Goal: Task Accomplishment & Management: Use online tool/utility

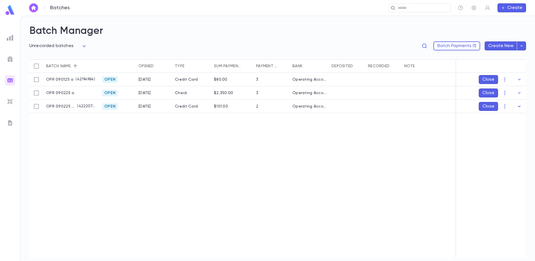
click at [520, 107] on icon "button" at bounding box center [520, 107] width 6 height 6
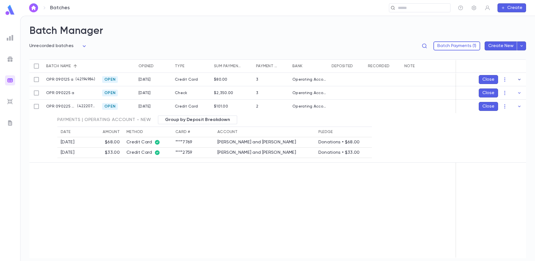
click at [519, 79] on icon "button" at bounding box center [520, 80] width 6 height 6
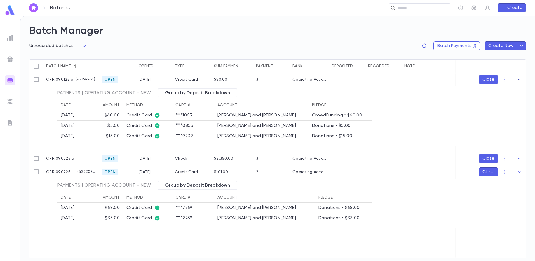
click at [517, 80] on icon "button" at bounding box center [520, 80] width 6 height 6
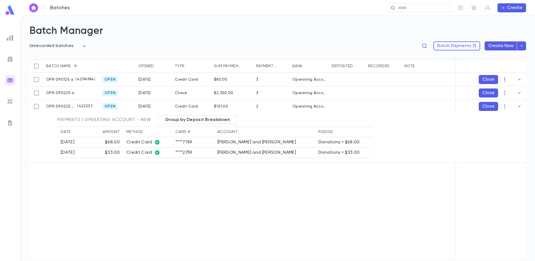
click at [505, 79] on icon "button" at bounding box center [504, 79] width 1 height 4
click at [504, 99] on li "Edit" at bounding box center [510, 99] width 42 height 9
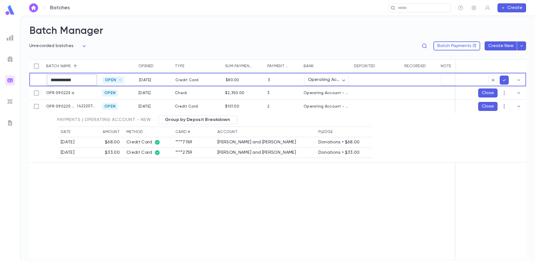
drag, startPoint x: 79, startPoint y: 79, endPoint x: 76, endPoint y: 79, distance: 3.1
click at [76, 79] on input "**********" at bounding box center [72, 79] width 50 height 11
type input "**********"
click at [504, 78] on icon "submit" at bounding box center [504, 80] width 5 height 6
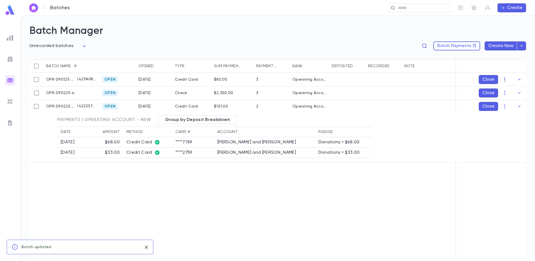
click at [505, 79] on icon "button" at bounding box center [505, 80] width 6 height 6
click at [506, 92] on li "[PERSON_NAME]" at bounding box center [510, 90] width 42 height 9
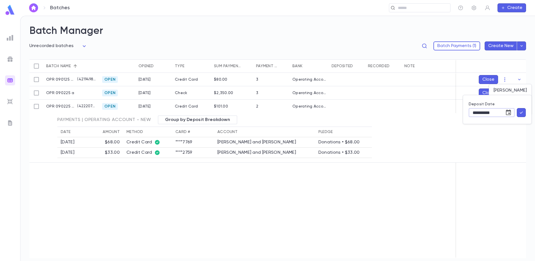
click at [483, 110] on input "**********" at bounding box center [485, 112] width 32 height 9
type input "**********"
click at [521, 111] on icon "button" at bounding box center [521, 113] width 5 height 6
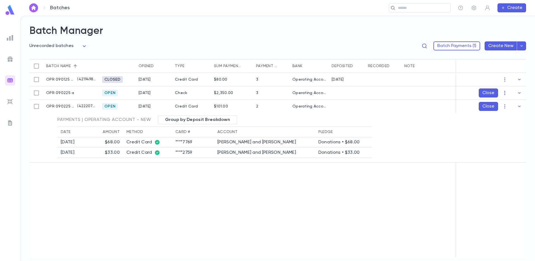
click at [505, 93] on icon "button" at bounding box center [505, 93] width 6 height 6
click at [508, 101] on li "[PERSON_NAME]" at bounding box center [510, 103] width 42 height 9
click at [519, 124] on icon "button" at bounding box center [521, 126] width 5 height 6
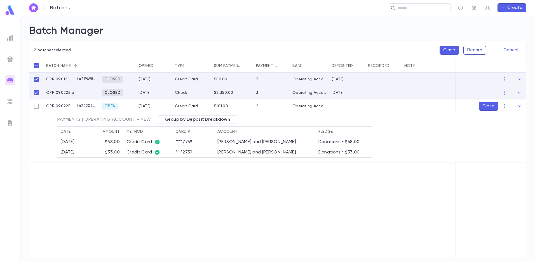
click at [475, 51] on button "Record" at bounding box center [474, 50] width 23 height 9
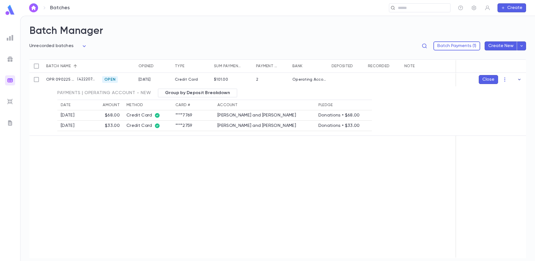
click at [518, 80] on icon "button" at bounding box center [520, 80] width 6 height 6
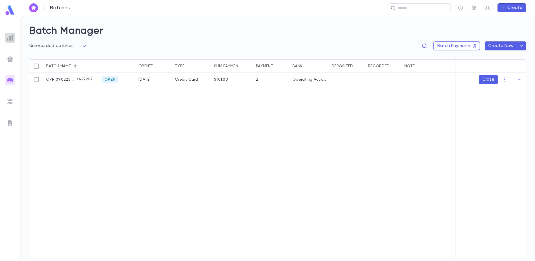
click at [8, 38] on img at bounding box center [10, 37] width 7 height 7
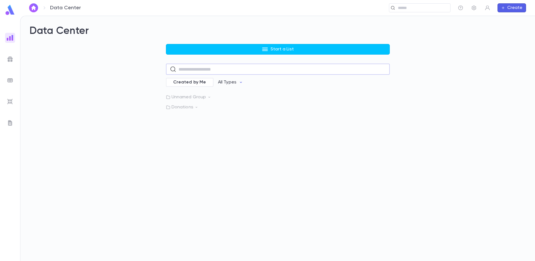
click at [192, 70] on input "text" at bounding box center [282, 69] width 207 height 11
type input "**"
click at [187, 104] on div "lapsed donor with some payments Lapsed Donors" at bounding box center [278, 101] width 224 height 13
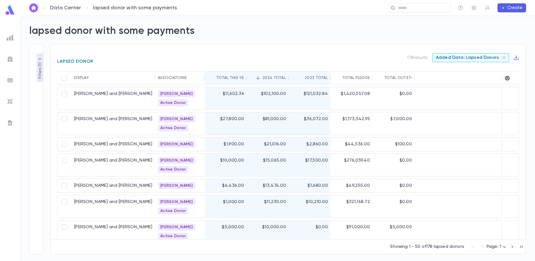
click at [508, 79] on icon "button" at bounding box center [508, 78] width 6 height 6
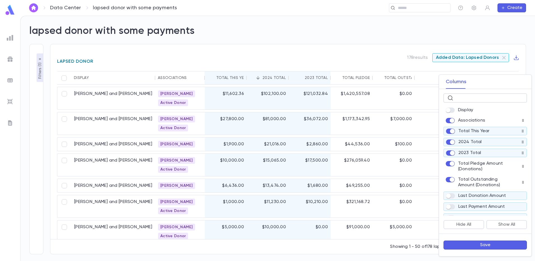
click at [454, 97] on div "​" at bounding box center [485, 97] width 83 height 9
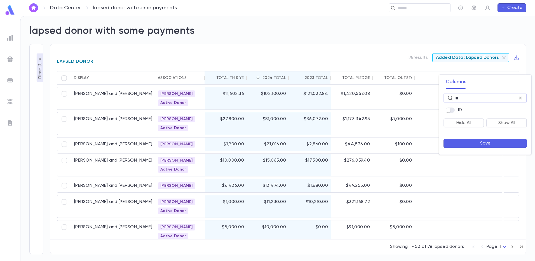
type input "**"
click at [475, 144] on button "Save" at bounding box center [485, 143] width 83 height 9
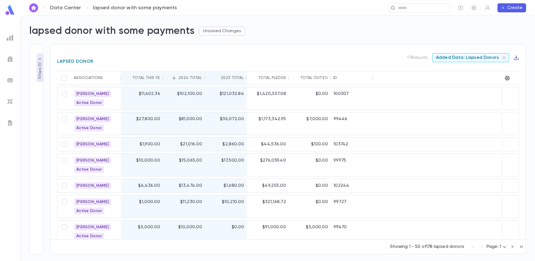
click at [515, 58] on icon "button" at bounding box center [516, 58] width 6 height 6
click at [512, 67] on li "Download CSV" at bounding box center [511, 68] width 40 height 9
click at [382, 35] on div "lapsed donor with some payments Unsaved Changes" at bounding box center [274, 27] width 503 height 19
click at [75, 10] on link "Data Center" at bounding box center [65, 8] width 31 height 6
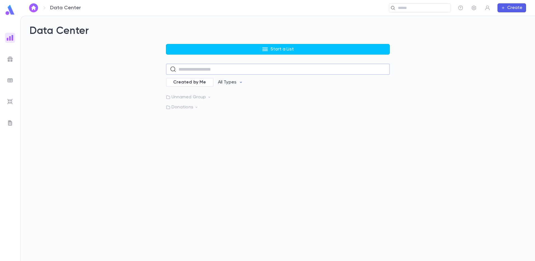
click at [191, 70] on input "text" at bounding box center [282, 69] width 207 height 11
type input "******"
click at [217, 117] on div "lapsed donor zero donation Lapsed Donors" at bounding box center [278, 113] width 224 height 13
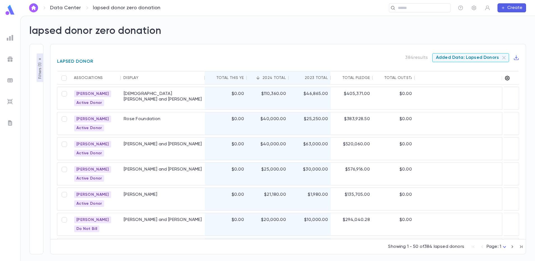
click at [508, 79] on icon "button" at bounding box center [508, 78] width 6 height 6
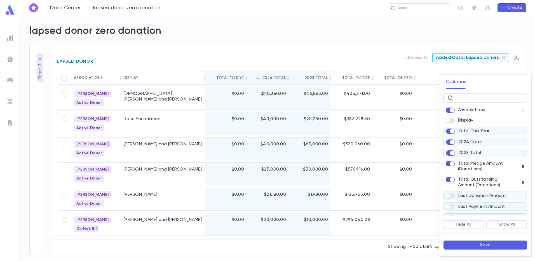
click at [454, 97] on div "​" at bounding box center [485, 97] width 83 height 9
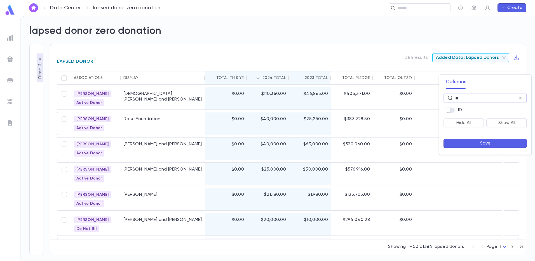
type input "**"
click at [486, 143] on button "Save" at bounding box center [485, 143] width 83 height 9
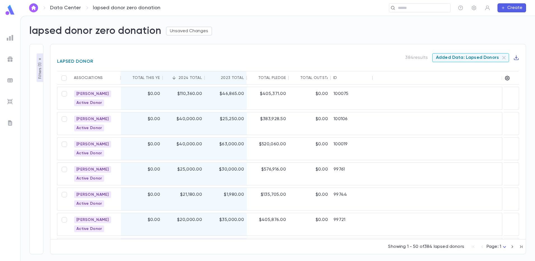
click at [515, 59] on icon "button" at bounding box center [516, 58] width 6 height 6
click at [513, 65] on li "Download CSV" at bounding box center [511, 68] width 40 height 9
click at [308, 34] on div "lapsed donor zero donation Unsaved Changes" at bounding box center [274, 27] width 503 height 19
click at [71, 9] on link "Data Center" at bounding box center [65, 8] width 31 height 6
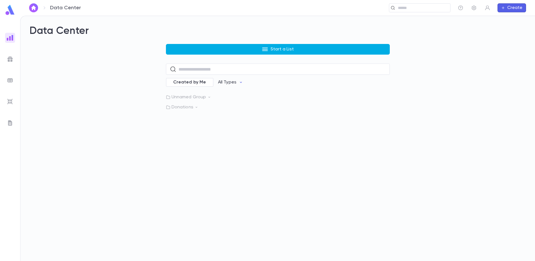
click at [273, 51] on p "Start a List" at bounding box center [282, 49] width 23 height 6
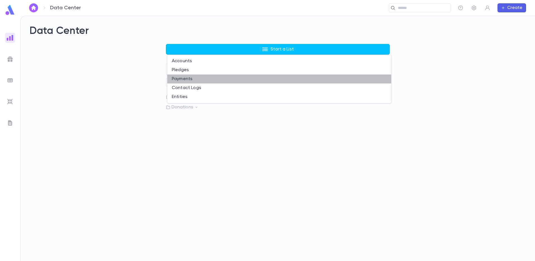
click at [219, 78] on li "Payments" at bounding box center [279, 78] width 224 height 9
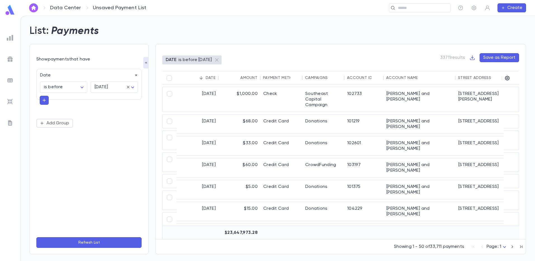
click at [135, 75] on icon "button" at bounding box center [136, 75] width 4 height 4
click at [62, 76] on button "Add Condition" at bounding box center [57, 76] width 43 height 9
type input "*"
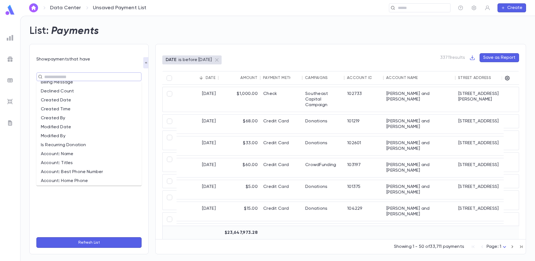
scroll to position [28, 0]
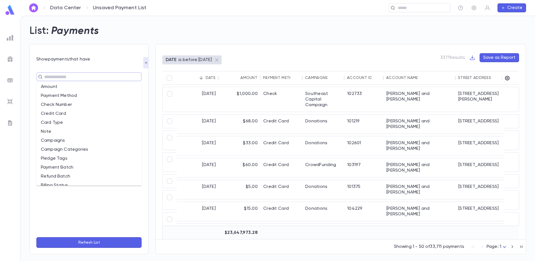
click at [67, 140] on li "Campaigns" at bounding box center [88, 140] width 105 height 9
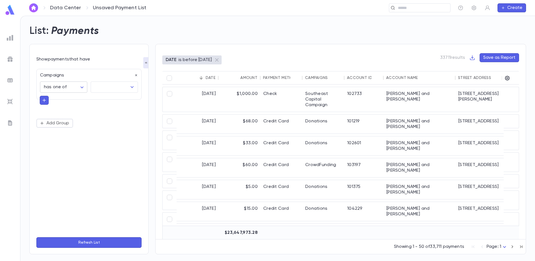
click at [80, 86] on body "**********" at bounding box center [267, 138] width 535 height 245
click at [80, 86] on div at bounding box center [267, 130] width 535 height 261
click at [130, 89] on icon "Open" at bounding box center [132, 87] width 7 height 7
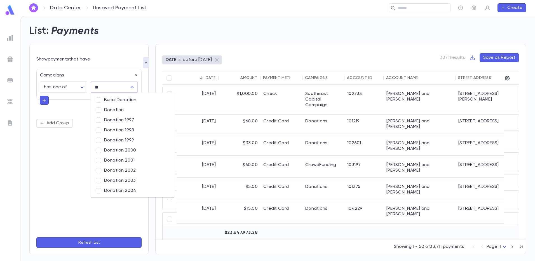
type input "***"
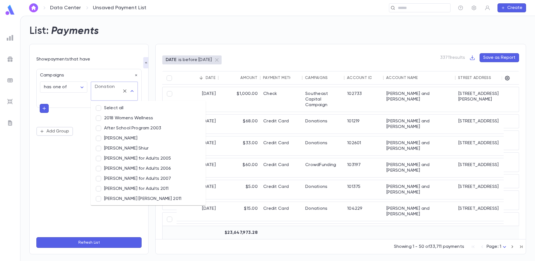
scroll to position [845, 0]
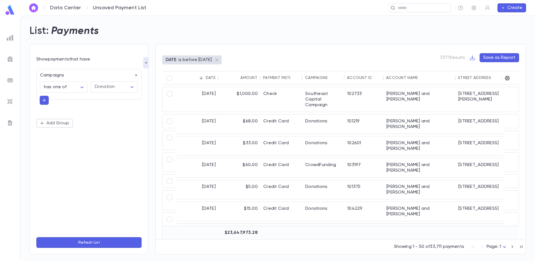
click at [44, 107] on div "**********" at bounding box center [88, 98] width 105 height 59
click at [44, 101] on icon "button" at bounding box center [44, 100] width 5 height 6
type input "*"
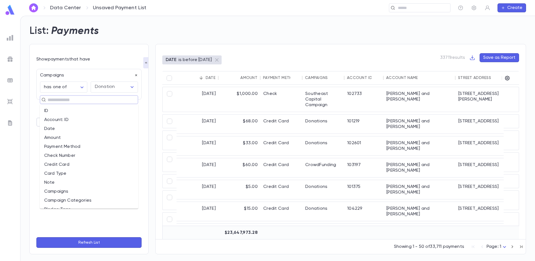
click at [137, 76] on icon "button" at bounding box center [136, 75] width 4 height 4
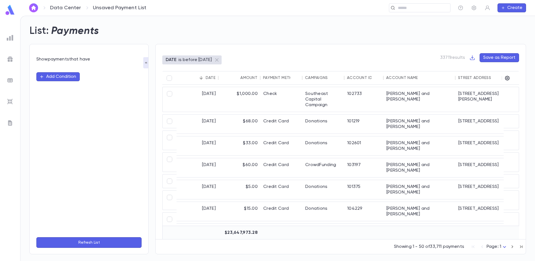
click at [197, 63] on div "DATE is before [DATE]" at bounding box center [191, 59] width 59 height 9
click at [58, 74] on button "Add Condition" at bounding box center [57, 76] width 43 height 9
click at [54, 75] on input "text" at bounding box center [87, 77] width 88 height 8
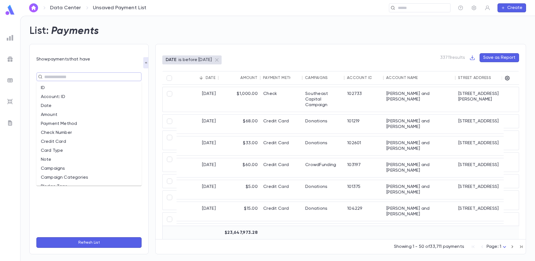
click at [56, 103] on li "Date" at bounding box center [88, 105] width 105 height 9
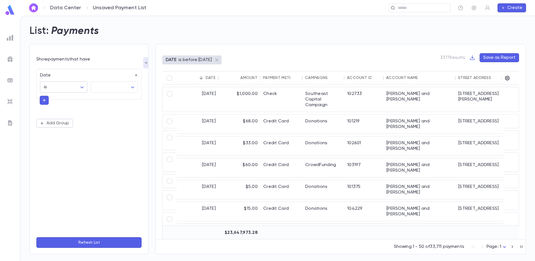
click at [81, 88] on body "Data Center Unsaved Payment List ​ Create List: Payments Show payments that hav…" at bounding box center [267, 138] width 535 height 245
click at [62, 154] on span "is between" at bounding box center [65, 153] width 38 height 6
type input "*******"
click at [76, 101] on icon "Choose date" at bounding box center [76, 101] width 7 height 7
click at [39, 116] on icon "calendar view is open, switch to year view" at bounding box center [35, 115] width 7 height 7
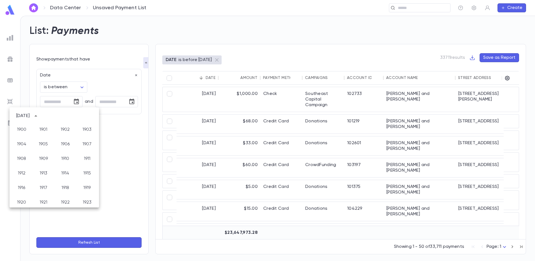
scroll to position [416, 0]
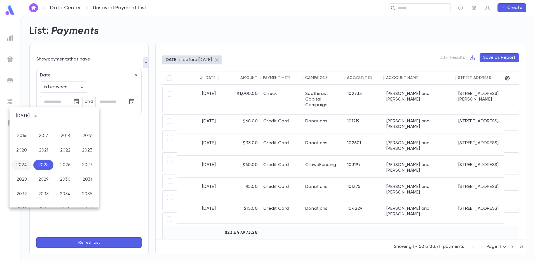
click at [21, 162] on button "2024" at bounding box center [21, 165] width 20 height 10
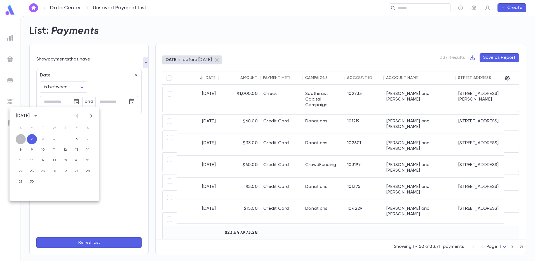
click at [23, 141] on button "1" at bounding box center [21, 139] width 10 height 10
type input "**********"
click at [132, 102] on icon "Choose date" at bounding box center [131, 102] width 5 height 6
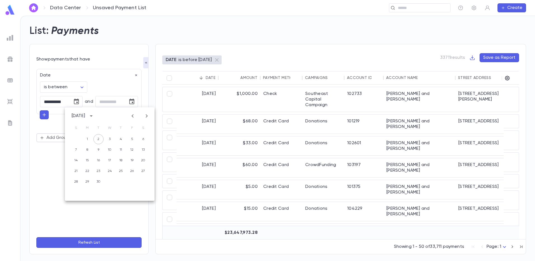
click at [95, 116] on icon "calendar view is open, switch to year view" at bounding box center [91, 115] width 7 height 7
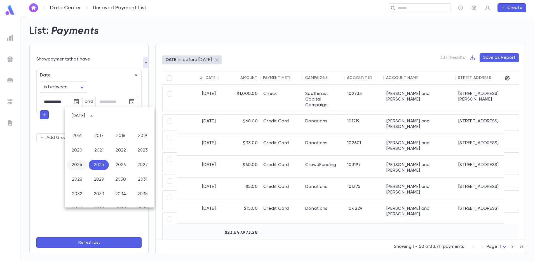
click at [80, 165] on button "2024" at bounding box center [77, 165] width 20 height 10
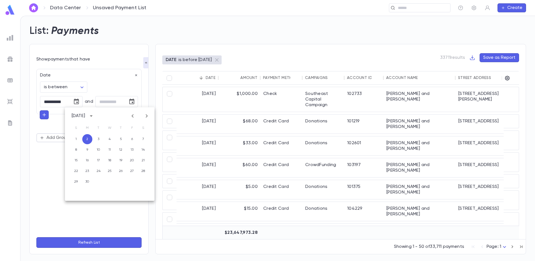
click at [85, 116] on div "[DATE]" at bounding box center [78, 116] width 13 height 6
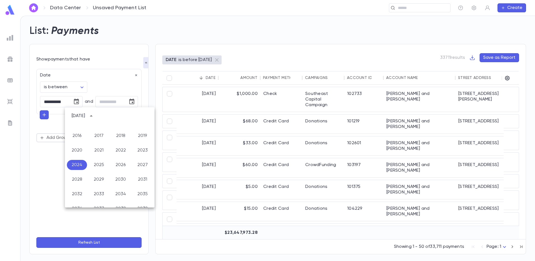
click at [85, 116] on div "[DATE]" at bounding box center [78, 116] width 13 height 6
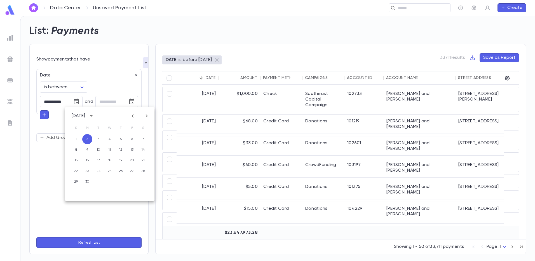
drag, startPoint x: 90, startPoint y: 116, endPoint x: 147, endPoint y: 115, distance: 57.7
click at [147, 115] on icon "Next month" at bounding box center [146, 115] width 7 height 7
click at [147, 115] on icon "Next month" at bounding box center [147, 115] width 2 height 3
click at [97, 182] on button "31" at bounding box center [98, 182] width 10 height 10
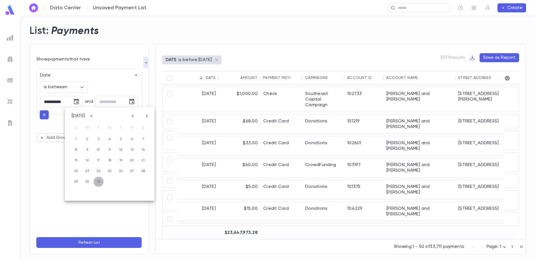
type input "**********"
click at [92, 244] on button "Refresh List" at bounding box center [88, 242] width 105 height 11
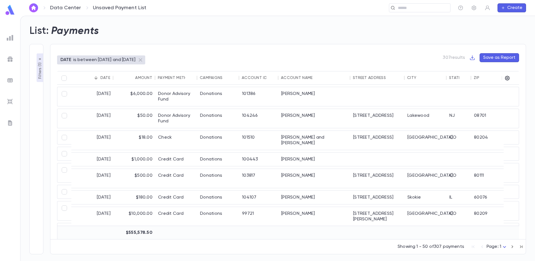
click at [92, 60] on p "is between [DATE] and [DATE]" at bounding box center [104, 60] width 62 height 6
click at [96, 60] on p "is between [DATE] and [DATE]" at bounding box center [104, 60] width 62 height 6
click at [120, 58] on p "is between [DATE] and [DATE]" at bounding box center [104, 60] width 62 height 6
click at [41, 72] on p "Filters ( 1 )" at bounding box center [40, 69] width 6 height 17
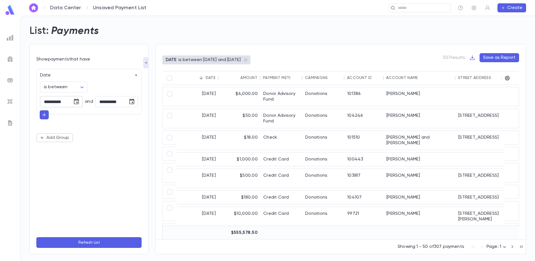
click at [74, 102] on icon "Choose date, selected date is Sep 1, 2024" at bounding box center [76, 102] width 5 height 6
click at [50, 101] on input "**********" at bounding box center [54, 101] width 29 height 11
click at [48, 102] on input "**********" at bounding box center [54, 101] width 29 height 11
type input "**********"
click at [100, 237] on button "Refresh List" at bounding box center [88, 242] width 105 height 11
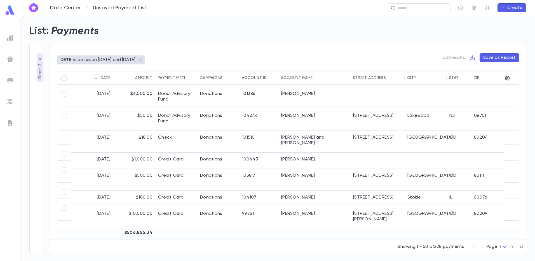
click at [12, 38] on img at bounding box center [10, 37] width 7 height 7
